Goal: Task Accomplishment & Management: Use online tool/utility

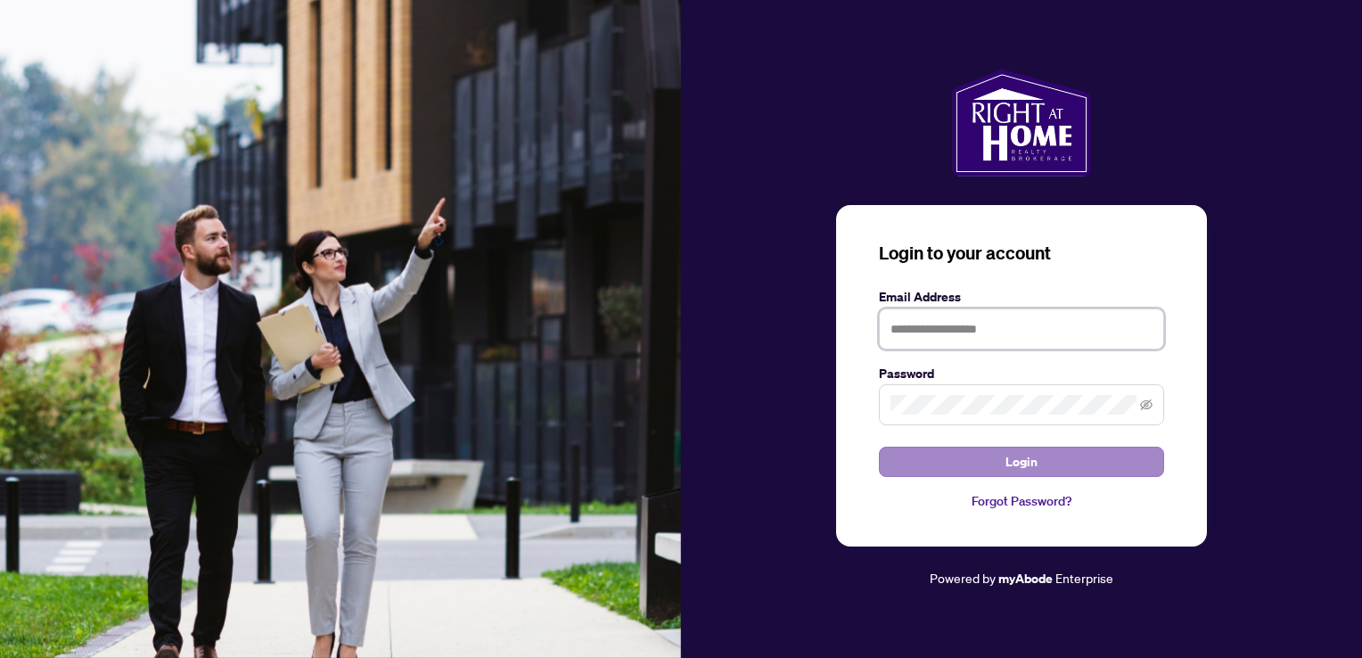
type input "**********"
click at [1060, 470] on button "Login" at bounding box center [1021, 461] width 285 height 30
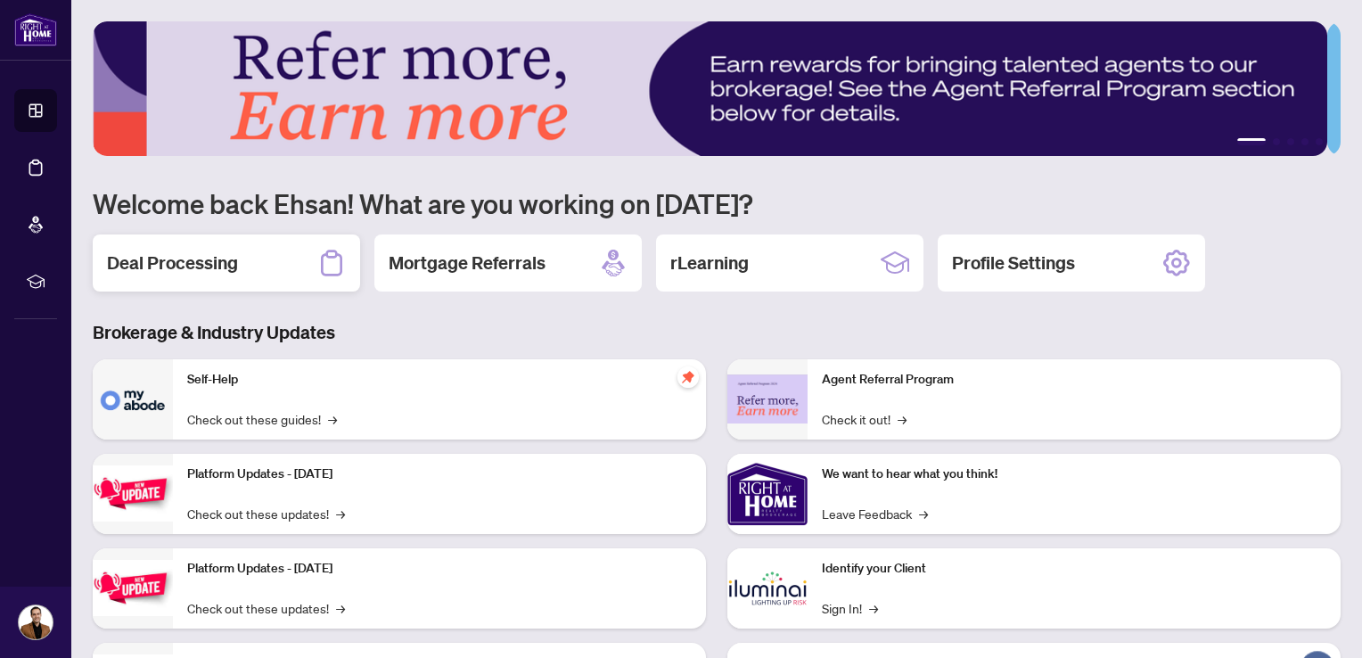
click at [191, 256] on h2 "Deal Processing" at bounding box center [172, 262] width 131 height 25
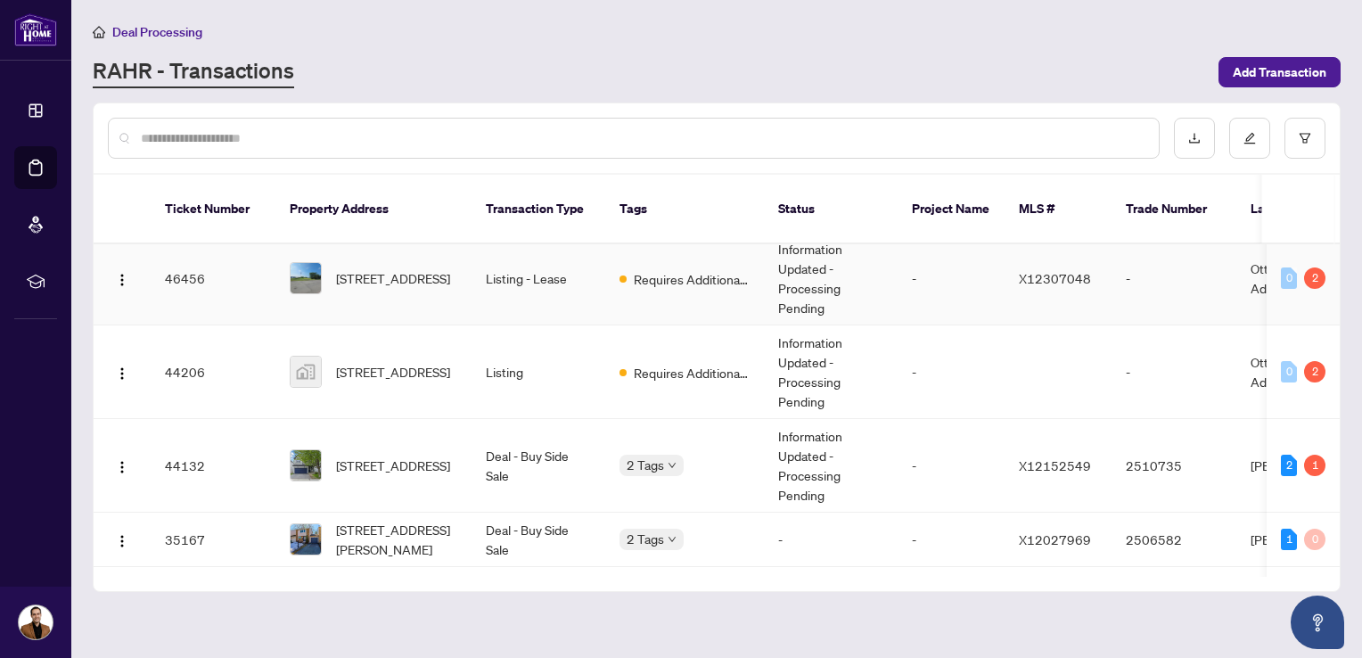
scroll to position [89, 0]
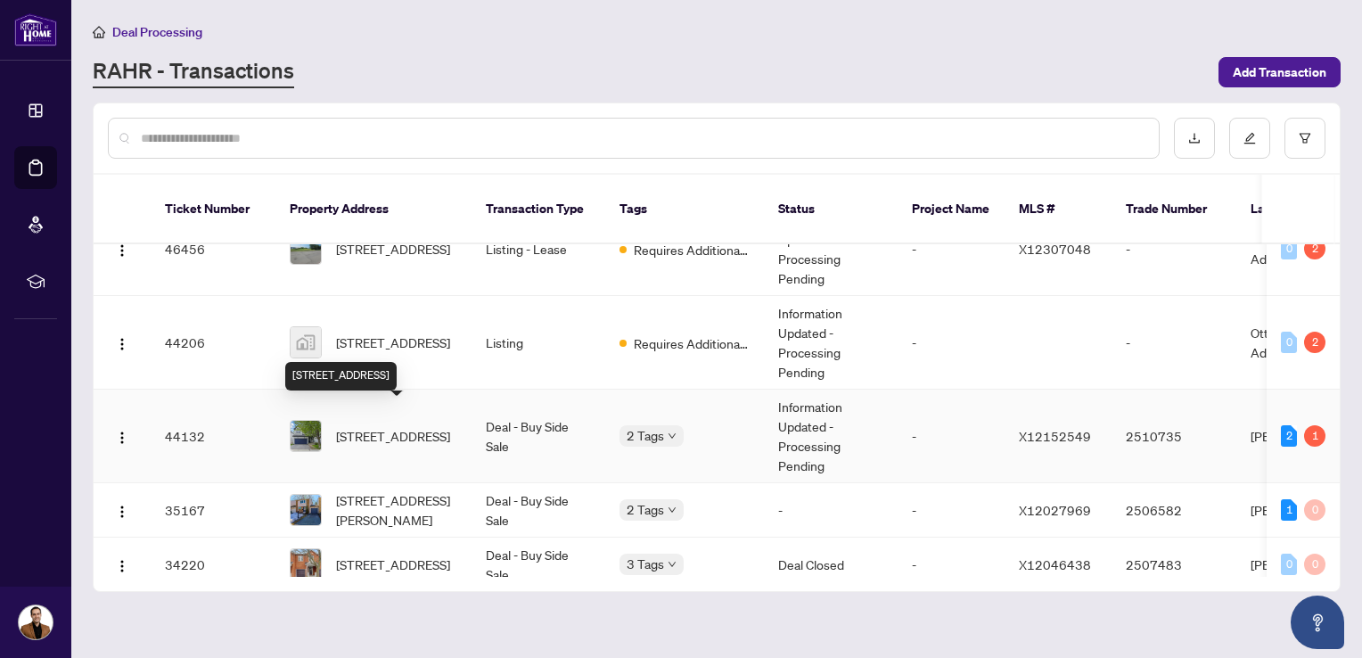
click at [389, 426] on span "[STREET_ADDRESS]" at bounding box center [393, 436] width 114 height 20
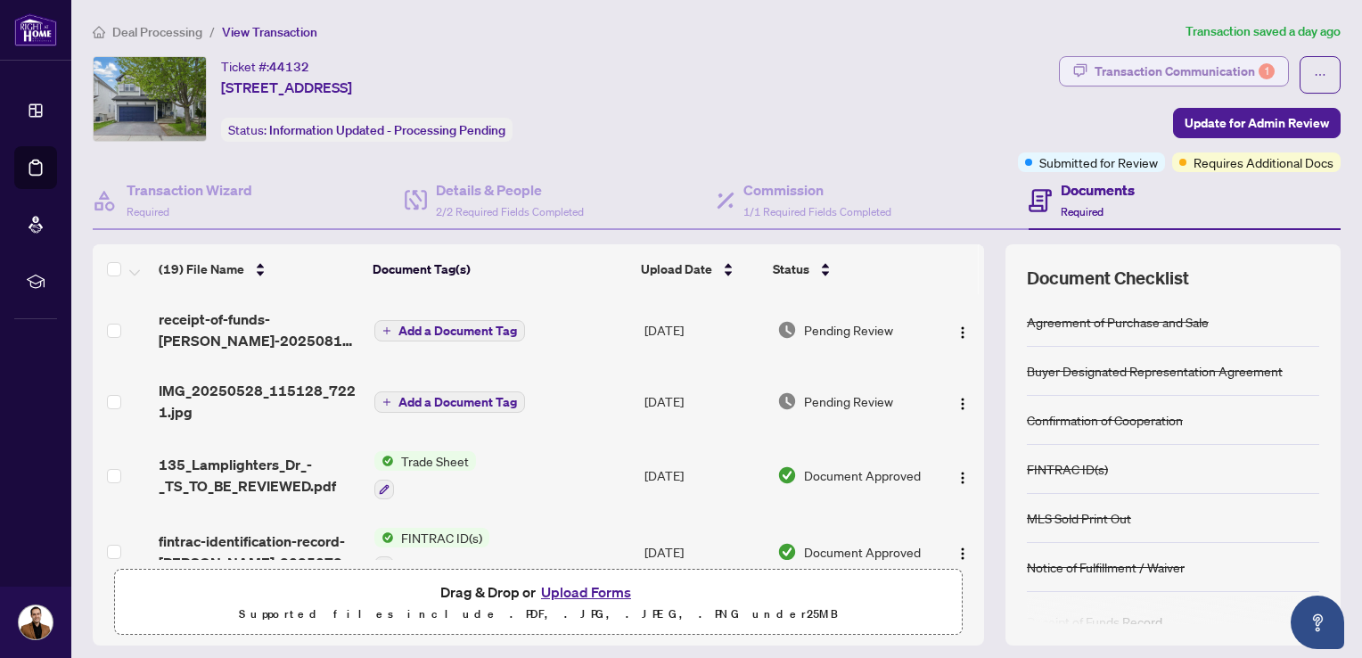
click at [1151, 66] on div "Transaction Communication 1" at bounding box center [1184, 71] width 180 height 29
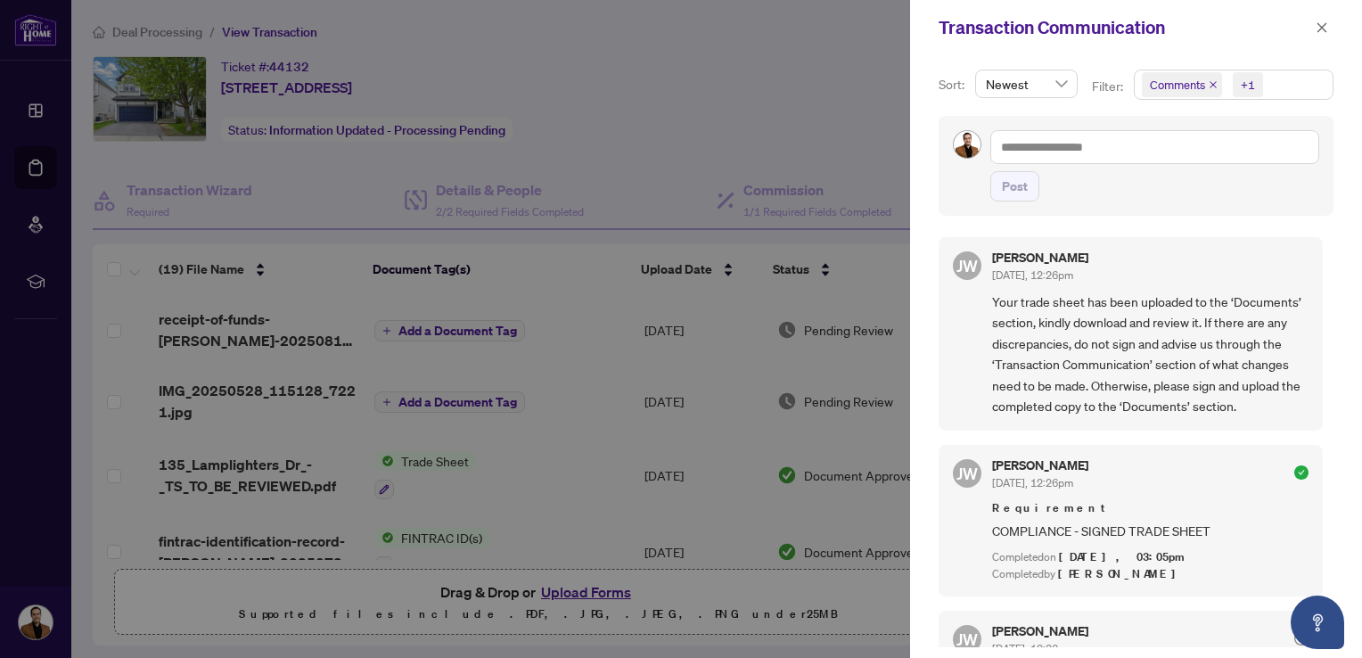
click at [1208, 85] on icon "close" at bounding box center [1212, 84] width 9 height 9
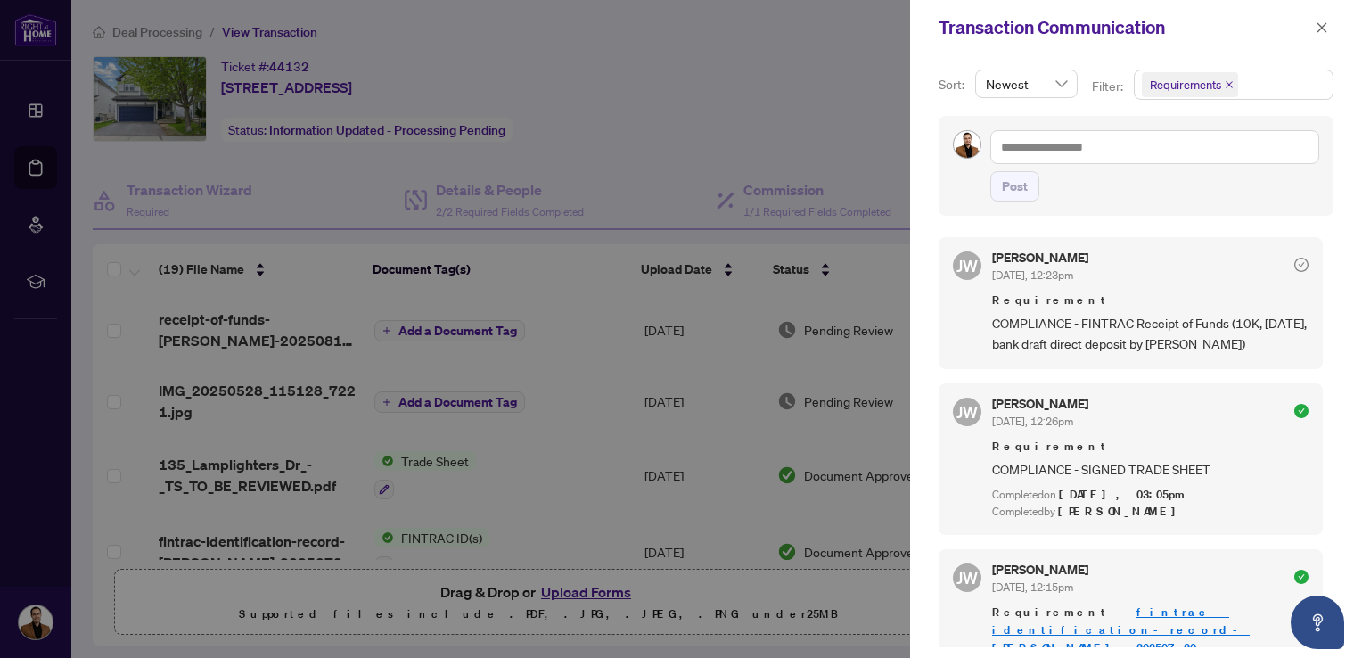
click at [811, 105] on div at bounding box center [681, 329] width 1362 height 658
click at [1322, 31] on icon "close" at bounding box center [1321, 27] width 12 height 12
